Goal: Information Seeking & Learning: Understand process/instructions

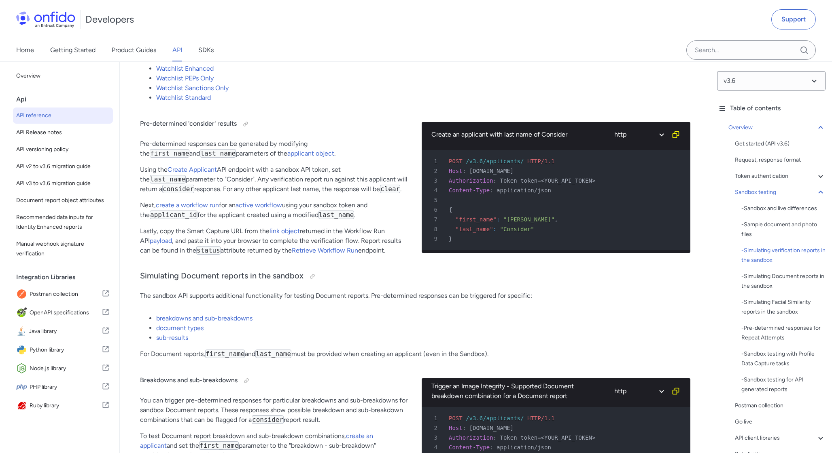
scroll to position [1694, 0]
click at [76, 202] on span "Document report object attributes" at bounding box center [62, 201] width 93 height 10
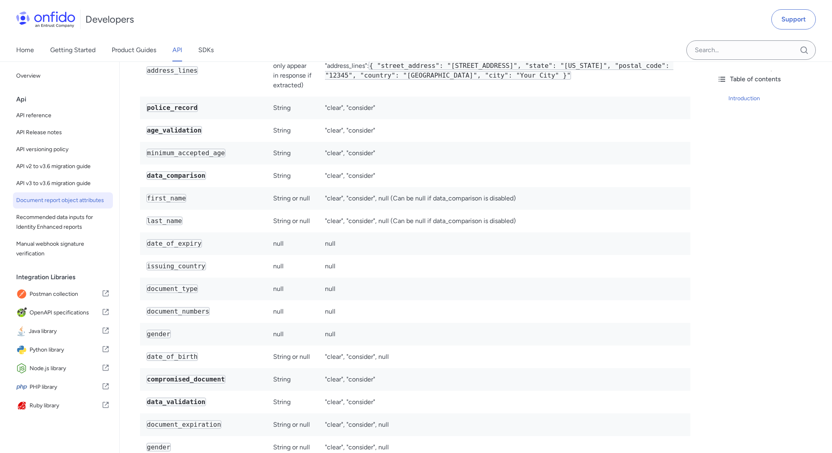
scroll to position [1531, 0]
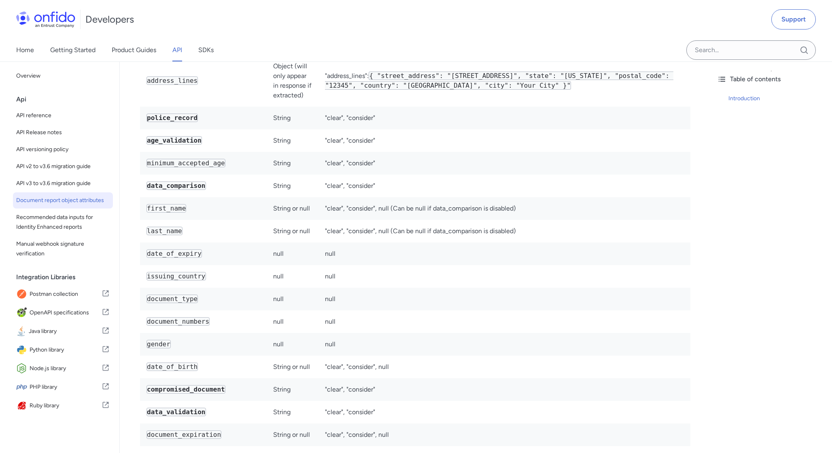
click at [188, 318] on code "document_numbers" at bounding box center [177, 322] width 63 height 8
copy code "document_numbers"
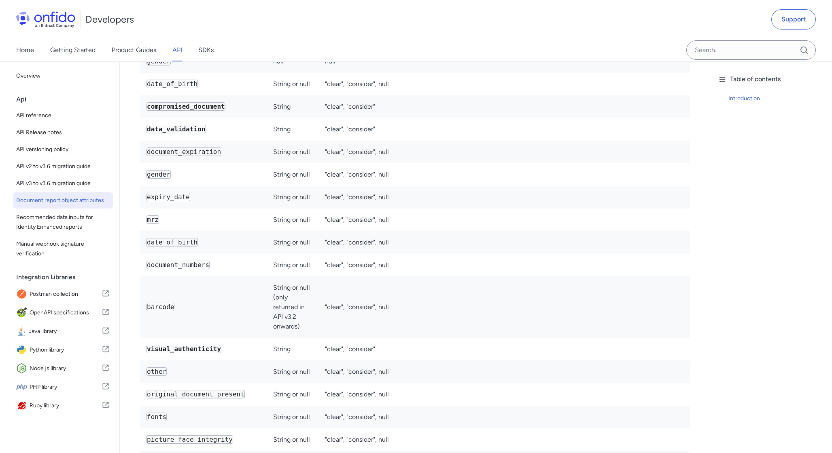
scroll to position [1, 0]
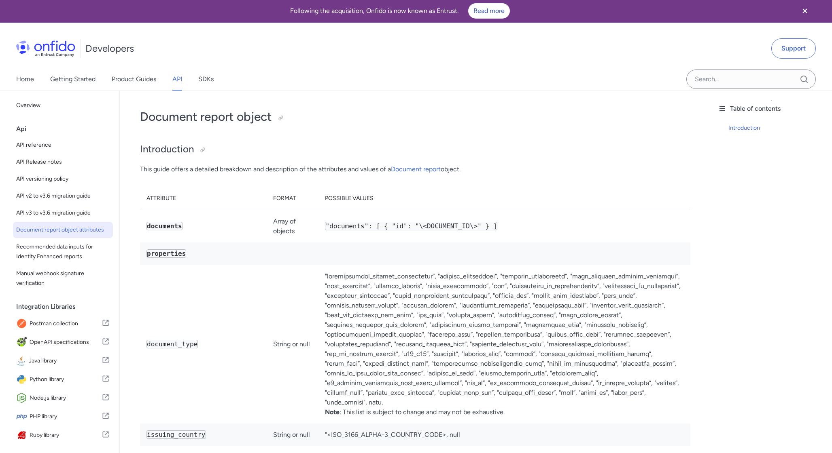
click at [448, 226] on code ""documents": [ { "id": "\<DOCUMENT_ID\>" } ]" at bounding box center [411, 226] width 172 height 8
copy code "DOCUMENT_ID"
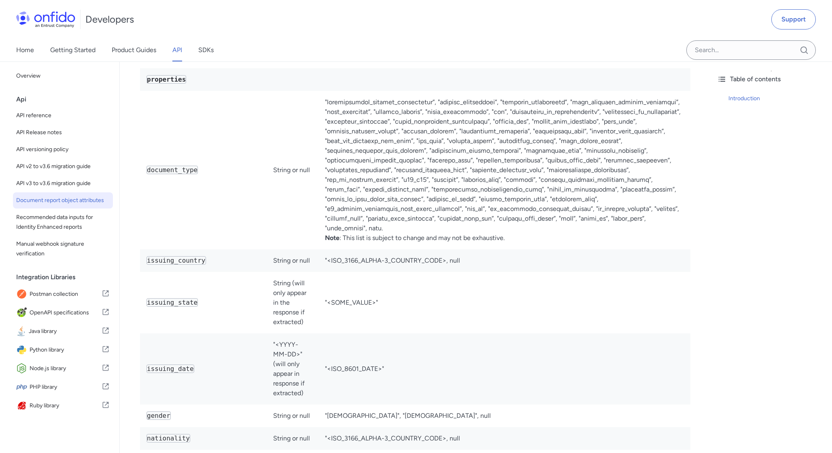
scroll to position [150, 0]
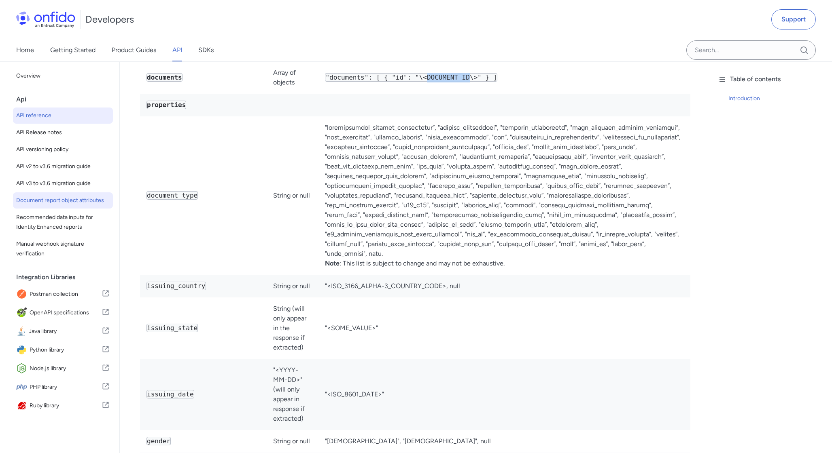
click at [43, 114] on span "API reference" at bounding box center [62, 116] width 93 height 10
select select "http"
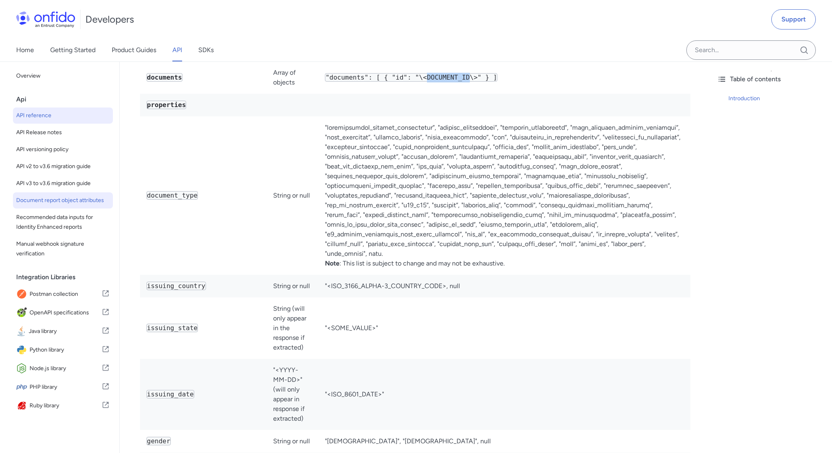
select select "http"
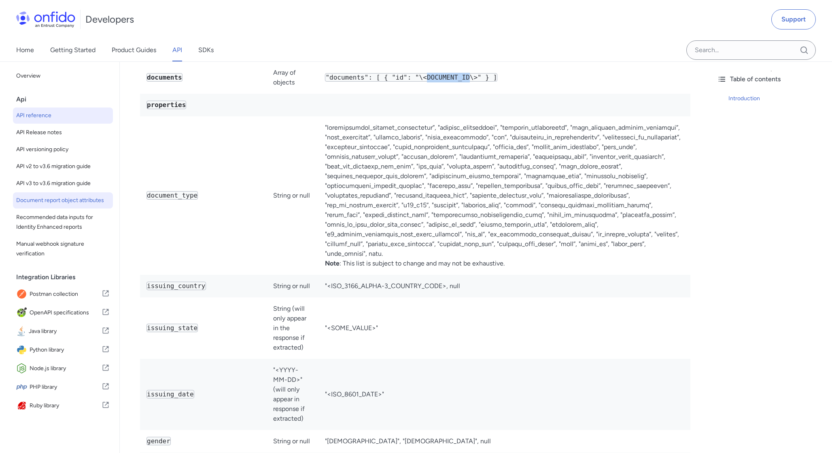
select select "http"
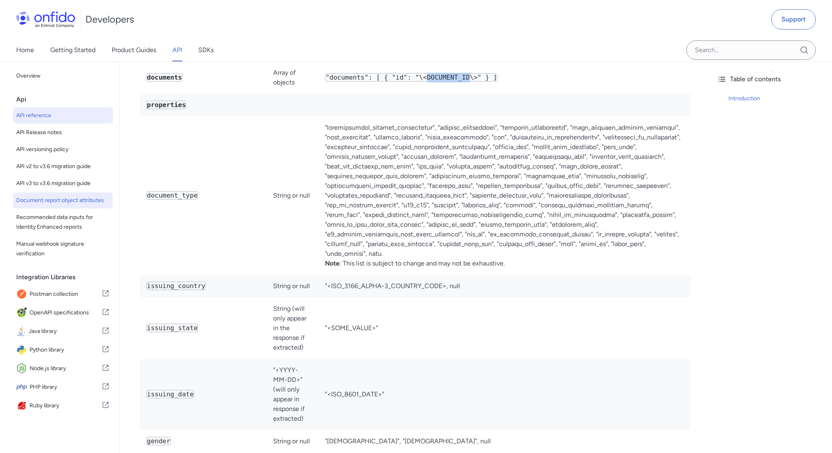
select select "http"
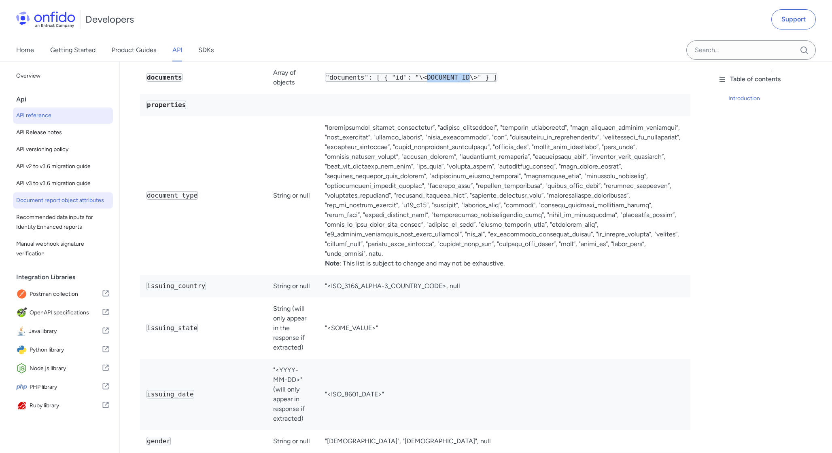
select select "http"
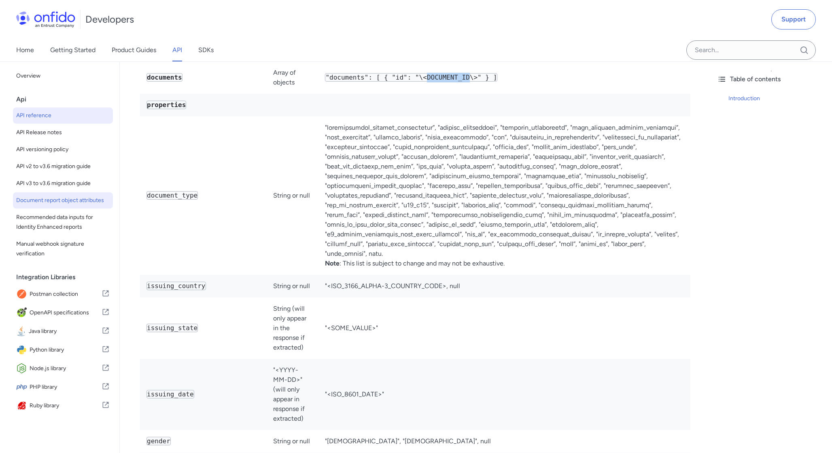
select select "http"
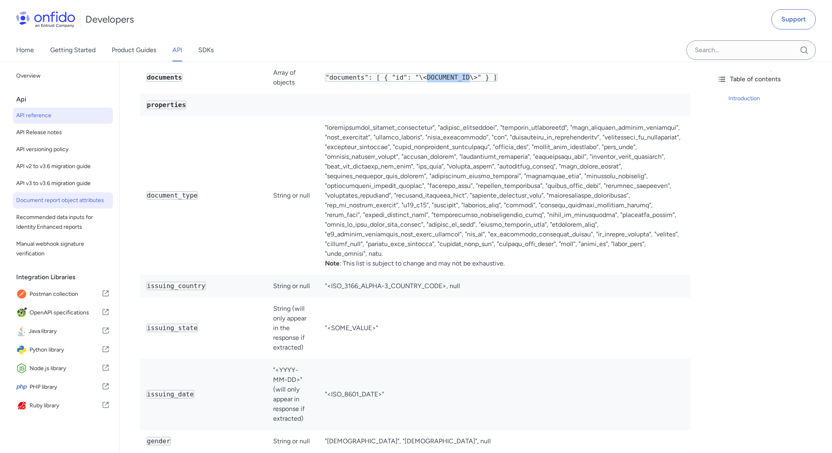
select select "http"
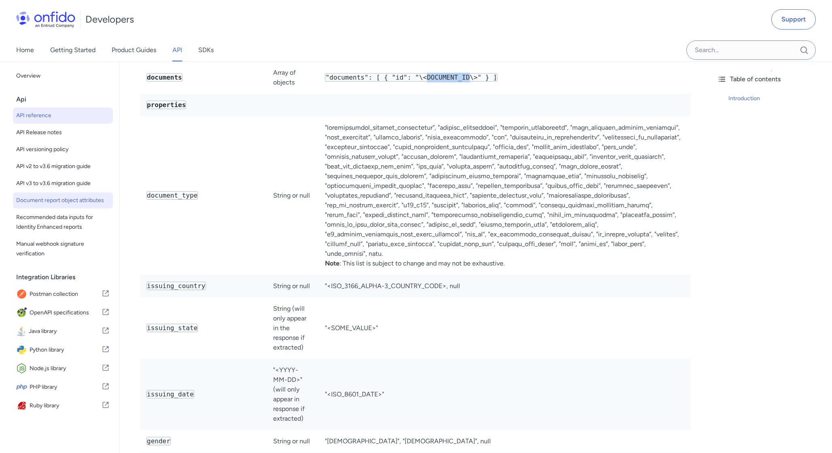
select select "http"
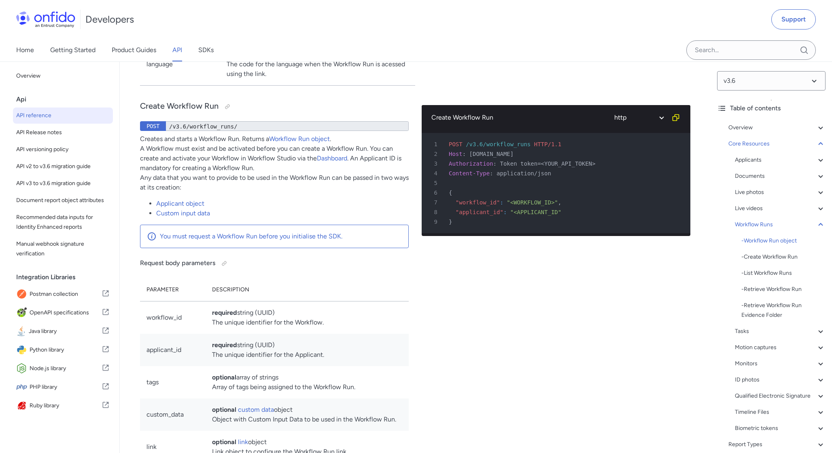
scroll to position [19565, 0]
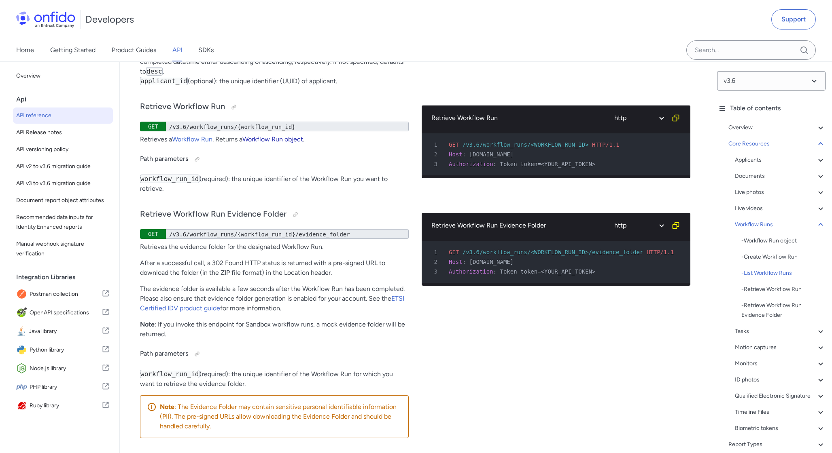
click at [265, 143] on link "Workflow Run object" at bounding box center [272, 140] width 61 height 8
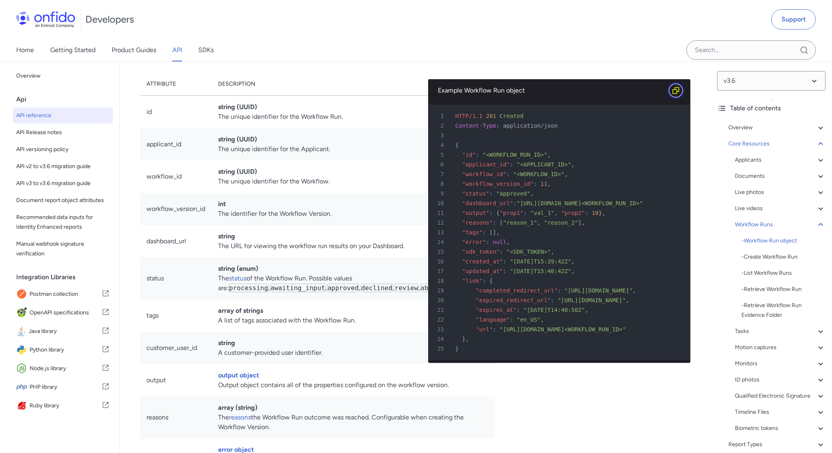
click at [677, 95] on icon "Copy code snippet button" at bounding box center [675, 91] width 8 height 8
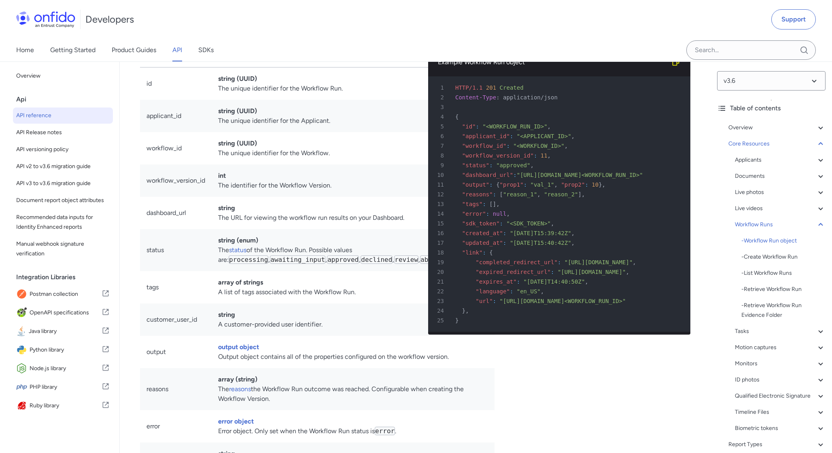
scroll to position [19918, 0]
